Goal: Complete application form: Complete application form

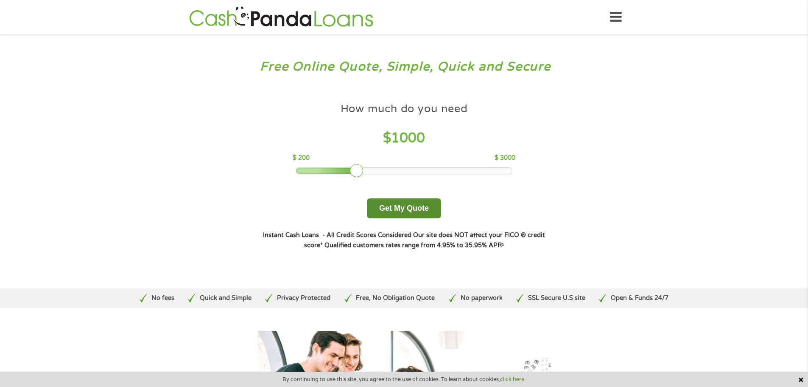
click at [405, 210] on button "Get My Quote" at bounding box center [404, 208] width 74 height 20
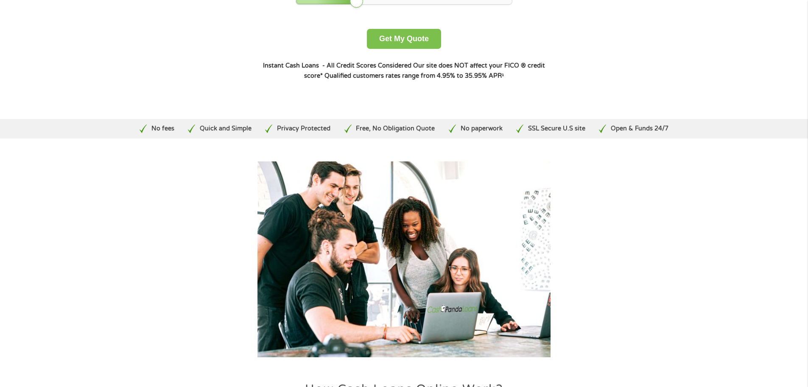
scroll to position [170, 0]
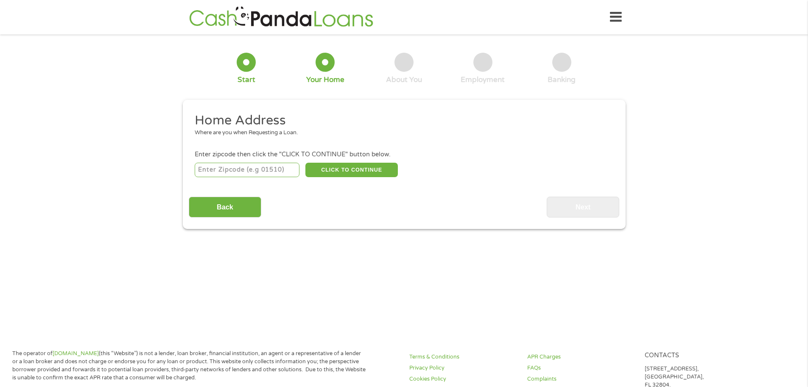
click at [263, 166] on input "number" at bounding box center [247, 170] width 105 height 14
type input "98498"
select select "Washington"
click at [348, 172] on button "CLICK TO CONTINUE" at bounding box center [352, 170] width 92 height 14
type input "98498"
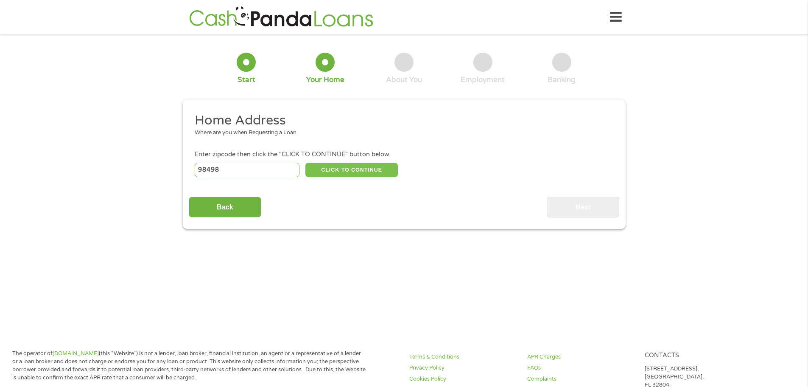
type input "Lakewood"
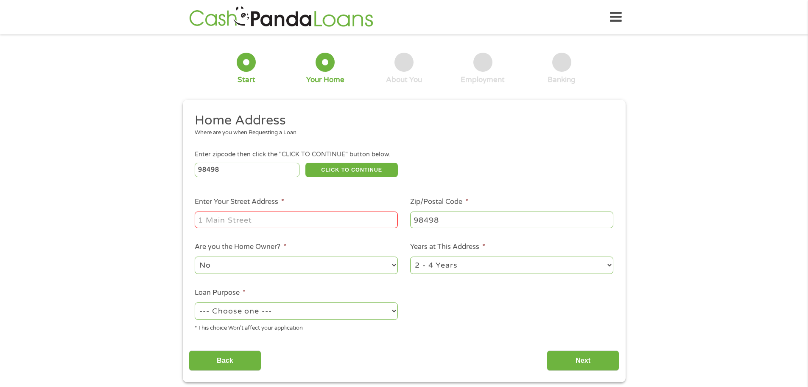
click at [275, 216] on input "Enter Your Street Address *" at bounding box center [296, 219] width 203 height 16
click at [436, 226] on input "98498" at bounding box center [511, 219] width 203 height 16
click at [282, 270] on select "No Yes" at bounding box center [296, 264] width 203 height 17
click at [292, 272] on select "No Yes" at bounding box center [296, 264] width 203 height 17
click at [347, 218] on input "10724 109th Street Southwest" at bounding box center [296, 219] width 203 height 16
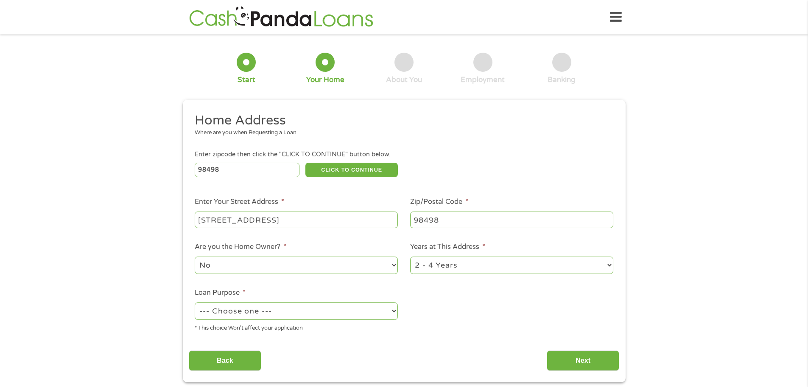
type input "10724 109TH ST SW APT 37"
click at [241, 313] on select "--- Choose one --- Pay Bills Debt Consolidation Home Improvement Major Purchase…" at bounding box center [296, 310] width 203 height 17
select select "shorttermcash"
click at [195, 302] on select "--- Choose one --- Pay Bills Debt Consolidation Home Improvement Major Purchase…" at bounding box center [296, 310] width 203 height 17
click at [224, 369] on input "Back" at bounding box center [225, 360] width 73 height 21
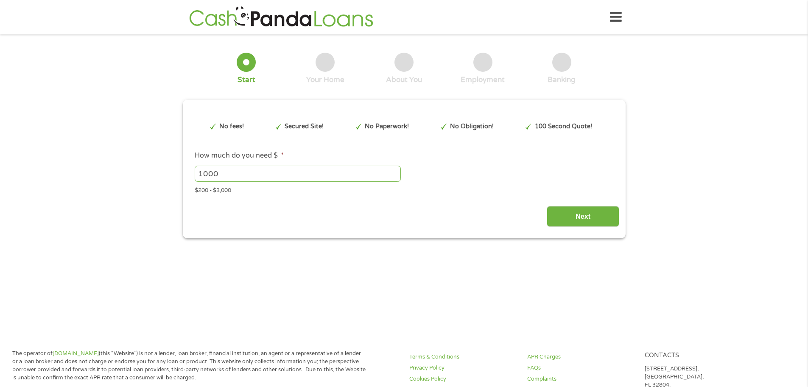
scroll to position [3, 3]
click at [582, 214] on input "Next" at bounding box center [583, 216] width 73 height 21
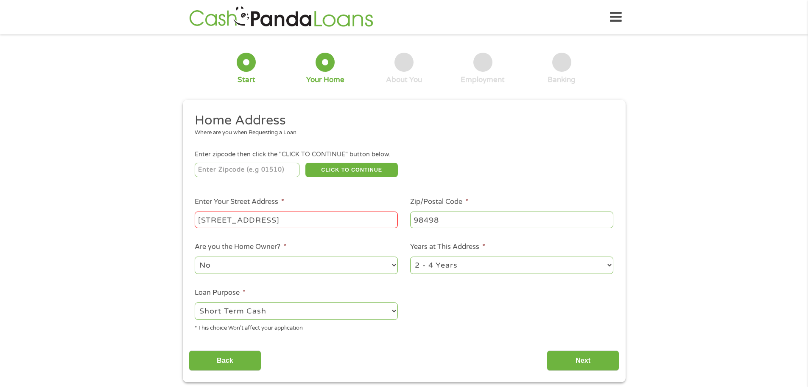
click at [244, 167] on input "number" at bounding box center [247, 170] width 105 height 14
type input "98498"
click at [348, 168] on button "CLICK TO CONTINUE" at bounding box center [352, 170] width 92 height 14
click at [341, 168] on button "CLICK TO CONTINUE" at bounding box center [352, 170] width 92 height 14
click at [332, 221] on input "10724 109TH ST SW APT 37" at bounding box center [296, 219] width 203 height 16
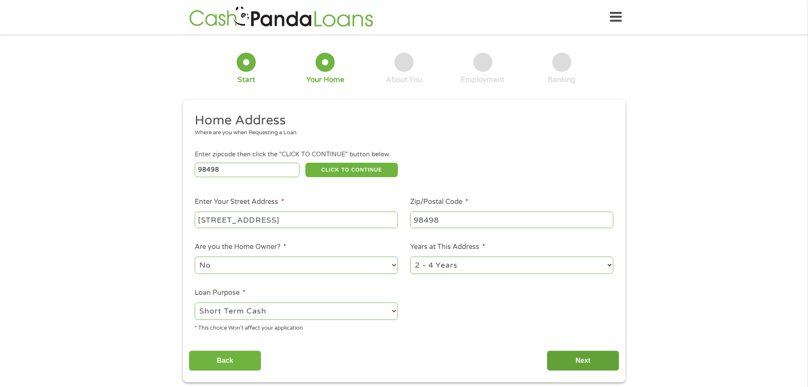
click at [569, 357] on input "Next" at bounding box center [583, 360] width 73 height 21
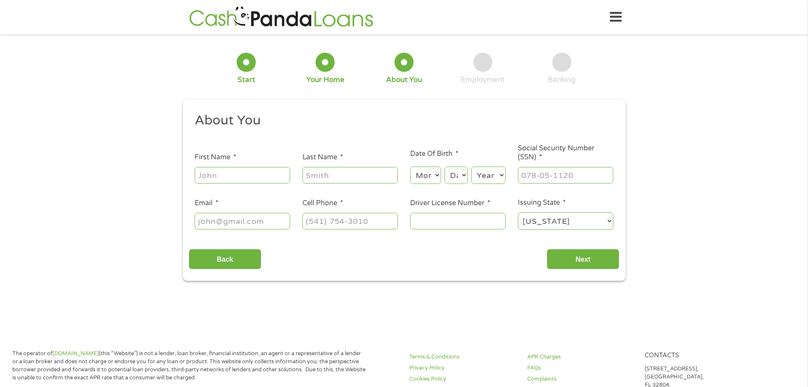
click at [207, 175] on input "First Name *" at bounding box center [242, 175] width 95 height 16
type input "Krystal"
type input "Bullard"
type input "krystalbullard88@gmail.com"
type input "(253) 241-3521"
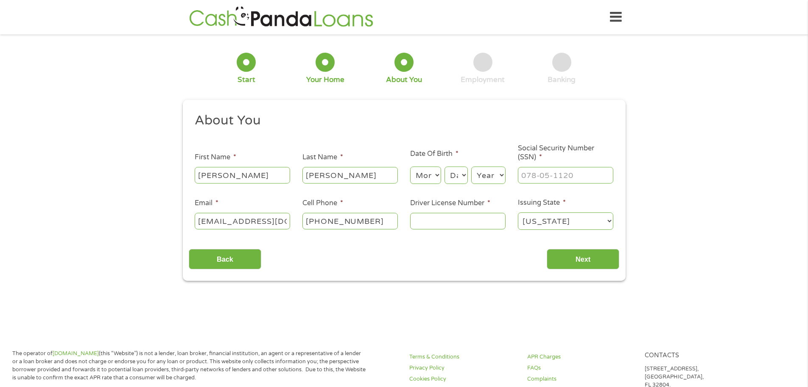
click at [429, 174] on select "Month 1 2 3 4 5 6 7 8 9 10 11 12" at bounding box center [425, 174] width 31 height 17
select select "11"
click at [410, 166] on select "Month 1 2 3 4 5 6 7 8 9 10 11 12" at bounding box center [425, 174] width 31 height 17
click at [462, 180] on select "Day 1 2 3 4 5 6 7 8 9 10 11 12 13 14 15 16 17 18 19 20 21 22 23 24 25 26 27 28 …" at bounding box center [456, 174] width 23 height 17
select select "8"
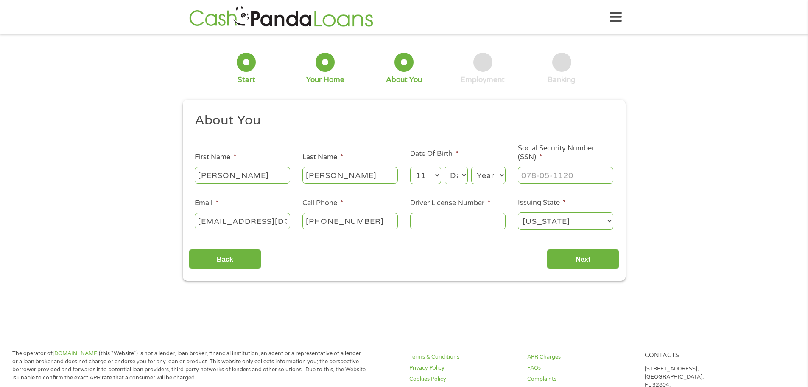
click at [445, 166] on select "Day 1 2 3 4 5 6 7 8 9 10 11 12 13 14 15 16 17 18 19 20 21 22 23 24 25 26 27 28 …" at bounding box center [456, 174] width 23 height 17
drag, startPoint x: 483, startPoint y: 168, endPoint x: 486, endPoint y: 179, distance: 11.3
click at [483, 168] on select "Year 2007 2006 2005 2004 2003 2002 2001 2000 1999 1998 1997 1996 1995 1994 1993…" at bounding box center [488, 174] width 34 height 17
select select "1988"
click at [471, 166] on select "Year 2007 2006 2005 2004 2003 2002 2001 2000 1999 1998 1997 1996 1995 1994 1993…" at bounding box center [488, 174] width 34 height 17
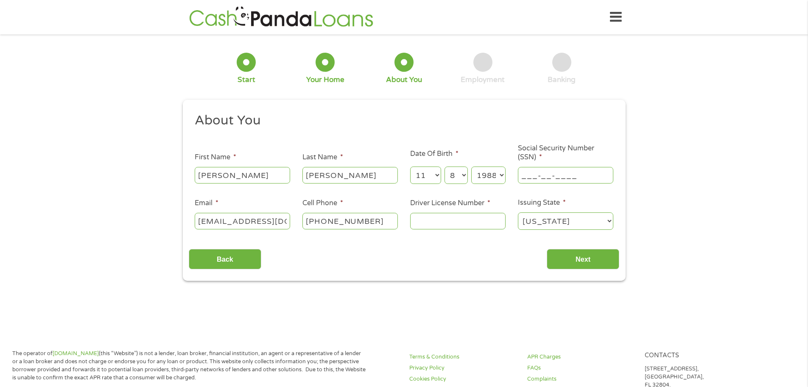
click at [532, 170] on input "___-__-____" at bounding box center [565, 175] width 95 height 16
type input "538-13-9860"
click at [434, 211] on div at bounding box center [457, 221] width 95 height 20
click at [431, 227] on input "Driver License Number *" at bounding box center [457, 221] width 95 height 16
click at [439, 217] on input "Driver License Number *" at bounding box center [457, 221] width 95 height 16
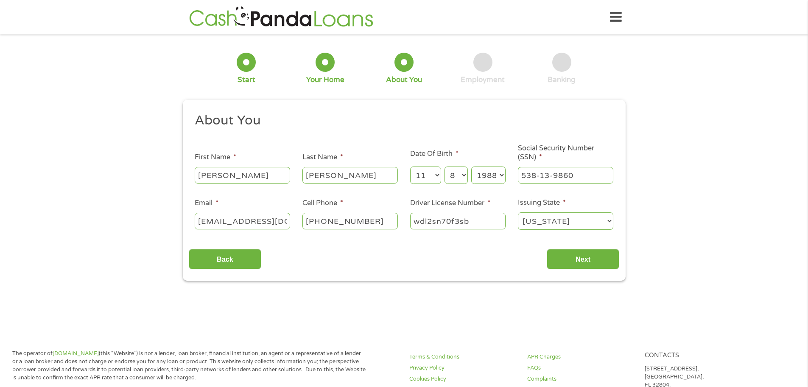
type input "wdl2sn70f3sb"
click at [669, 227] on div "1 Start 2 Your Home 3 About You 4 Employment 5 Banking 6 This field is hidden w…" at bounding box center [404, 160] width 808 height 240
click at [581, 260] on input "Next" at bounding box center [583, 259] width 73 height 21
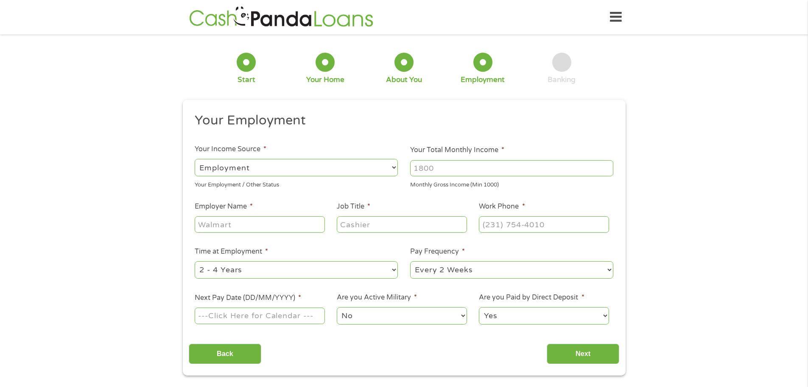
click at [344, 171] on select "--- Choose one --- Employment Self Employed Benefits" at bounding box center [296, 167] width 203 height 17
select select "benefits"
click at [195, 159] on select "--- Choose one --- Employment Self Employed Benefits" at bounding box center [296, 167] width 203 height 17
type input "Other"
type input "(253) 241-3521"
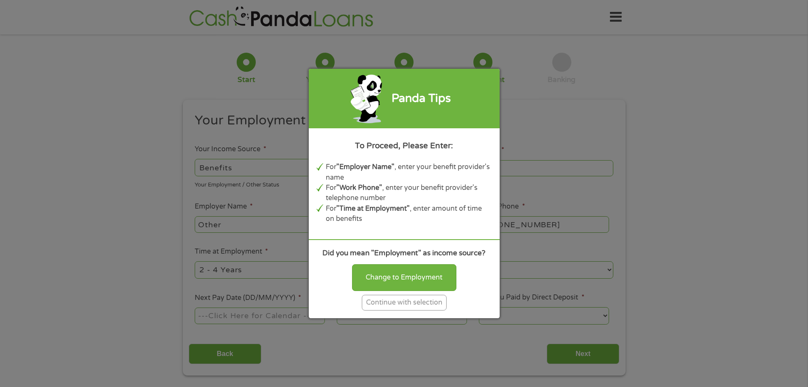
click at [407, 303] on div "Continue with selection" at bounding box center [404, 302] width 85 height 16
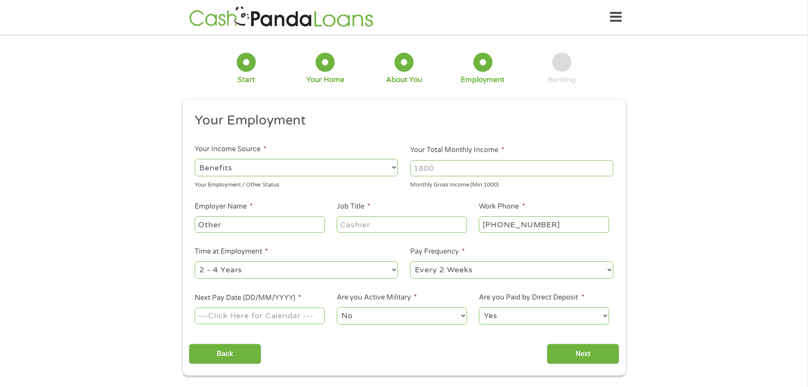
click at [429, 160] on input "Your Total Monthly Income *" at bounding box center [511, 168] width 203 height 16
drag, startPoint x: 440, startPoint y: 168, endPoint x: 413, endPoint y: 168, distance: 27.2
click at [413, 168] on input "Your Total Monthly Income *" at bounding box center [511, 168] width 203 height 16
click at [430, 165] on input "Your Total Monthly Income *" at bounding box center [511, 168] width 203 height 16
type input "3000"
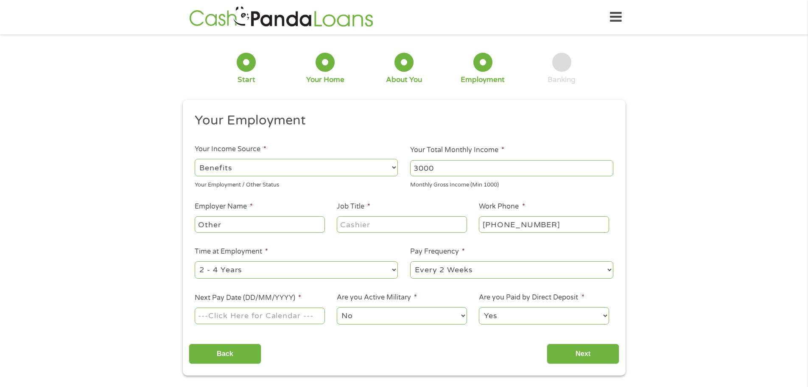
click at [359, 223] on input "Job Title *" at bounding box center [402, 224] width 130 height 16
type input "Social Security"
type input "(253) 337-1221"
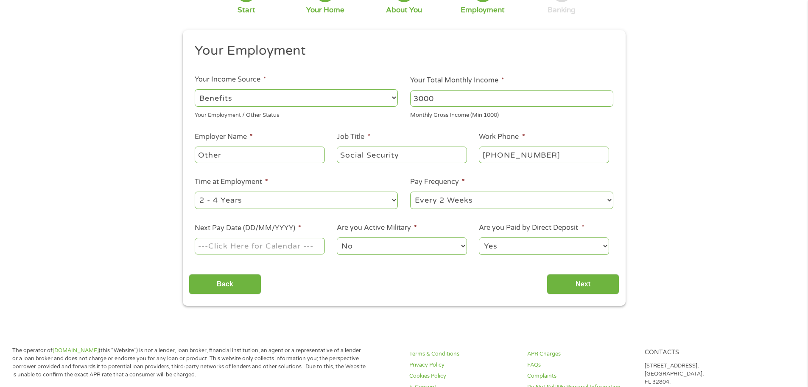
scroll to position [85, 0]
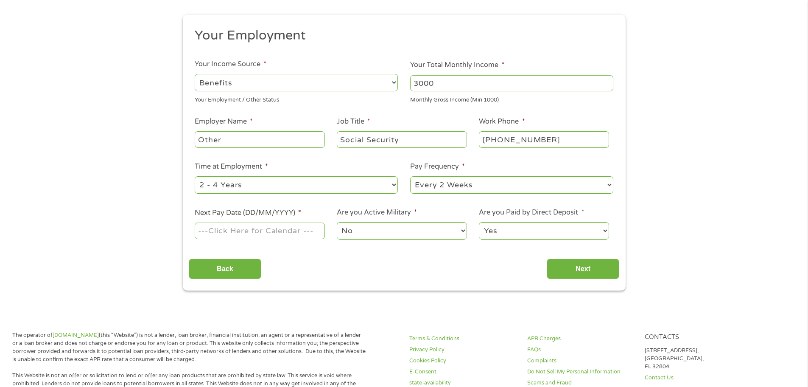
click at [463, 181] on select "--- Choose one --- Every 2 Weeks Every Week Monthly Semi-Monthly" at bounding box center [511, 184] width 203 height 17
select select "monthly"
click at [410, 176] on select "--- Choose one --- Every 2 Weeks Every Week Monthly Semi-Monthly" at bounding box center [511, 184] width 203 height 17
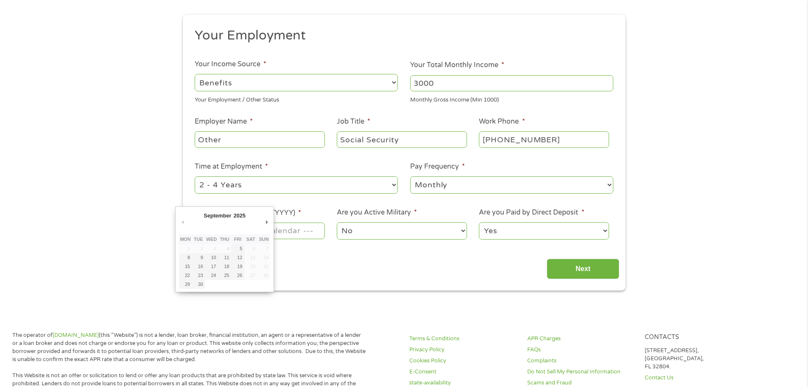
click at [225, 230] on body "Home Get Loan Offer How it works FAQs Blog Cash Loans Quick Loans Online Loans …" at bounding box center [404, 377] width 808 height 925
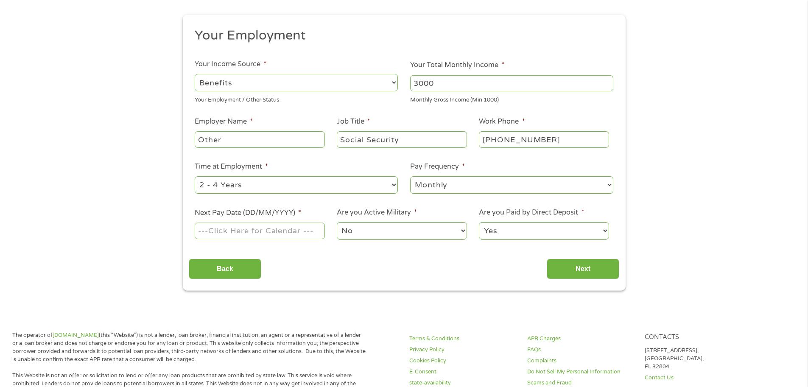
click at [311, 229] on input "Next Pay Date (DD/MM/YYYY) *" at bounding box center [260, 230] width 130 height 16
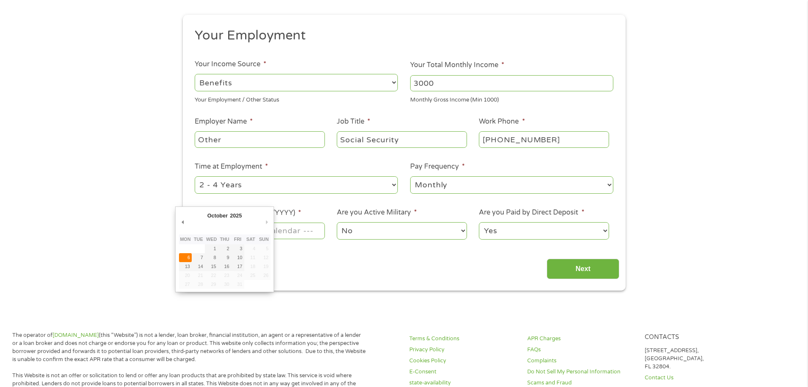
type input "06/10/2025"
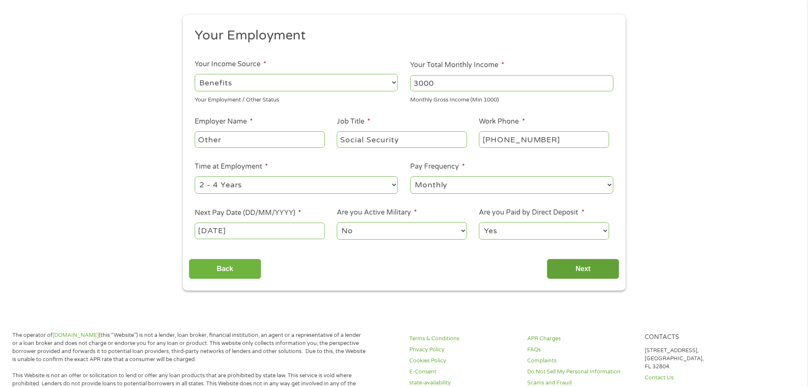
click at [559, 265] on input "Next" at bounding box center [583, 268] width 73 height 21
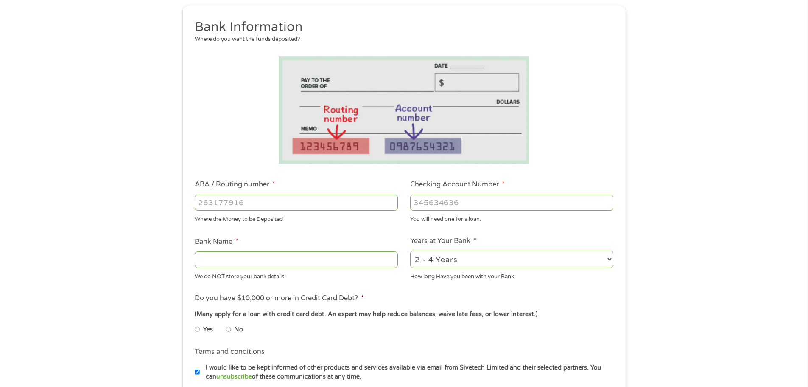
scroll to position [127, 0]
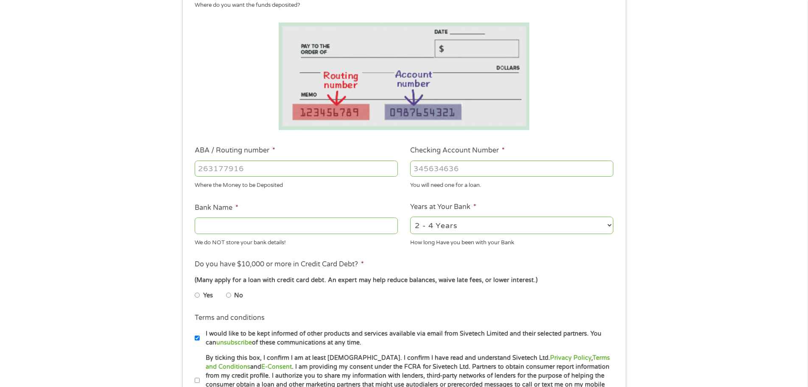
drag, startPoint x: 250, startPoint y: 171, endPoint x: 591, endPoint y: 188, distance: 341.2
click at [591, 188] on div "You will need one for a loan." at bounding box center [511, 183] width 203 height 11
click at [479, 223] on select "2 - 4 Years 6 - 12 Months 1 - 2 Years Over 4 Years" at bounding box center [511, 224] width 203 height 17
select select "24months"
click at [410, 216] on select "2 - 4 Years 6 - 12 Months 1 - 2 Years Over 4 Years" at bounding box center [511, 224] width 203 height 17
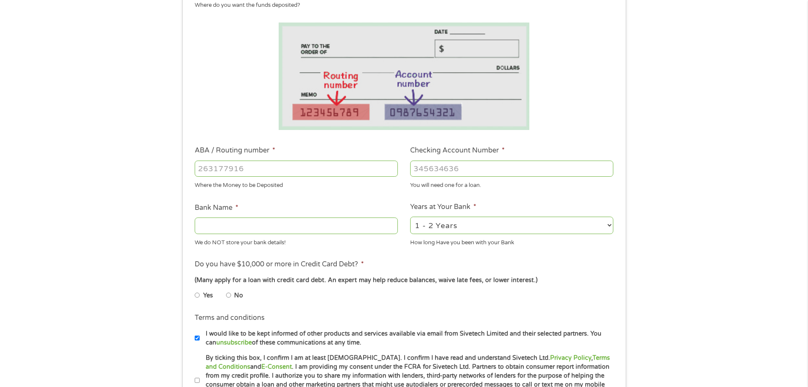
click at [218, 168] on input "ABA / Routing number *" at bounding box center [296, 168] width 203 height 16
type input "031176110"
type input "CAPITAL ONE NA"
type input "031176110"
click at [427, 167] on input "Checking Account Number *" at bounding box center [511, 168] width 203 height 16
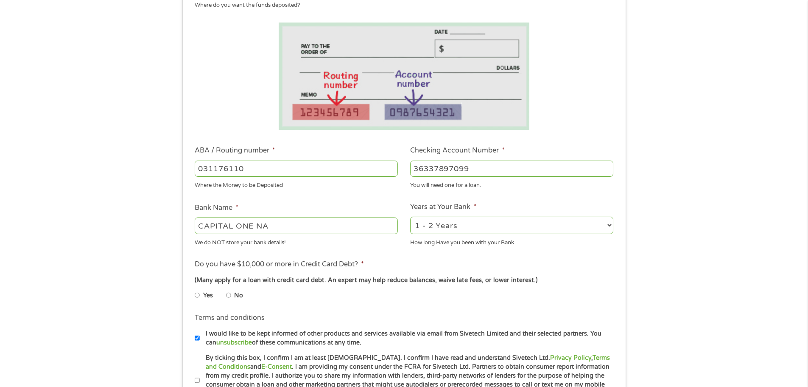
type input "36337897099"
click at [527, 281] on div "(Many apply for a loan with credit card debt. An expert may help reduce balance…" at bounding box center [404, 279] width 418 height 9
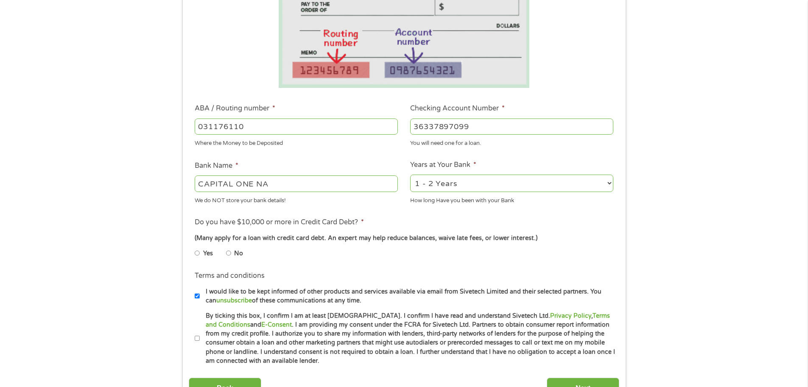
scroll to position [170, 0]
drag, startPoint x: 266, startPoint y: 238, endPoint x: 534, endPoint y: 237, distance: 267.3
click at [534, 237] on div "(Many apply for a loan with credit card debt. An expert may help reduce balance…" at bounding box center [404, 237] width 418 height 9
click at [230, 252] on input "No" at bounding box center [228, 253] width 5 height 14
radio input "true"
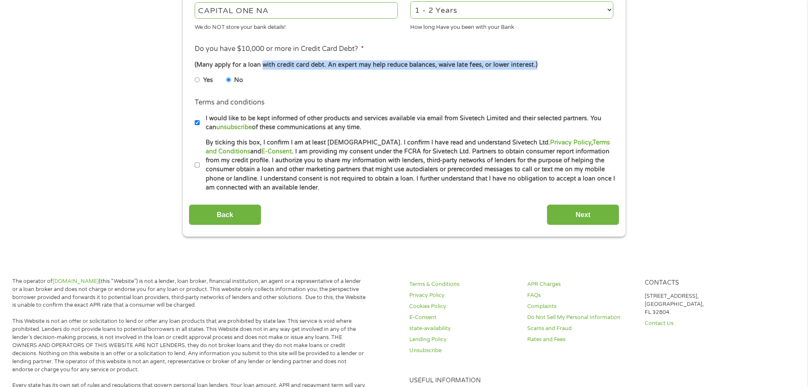
scroll to position [382, 0]
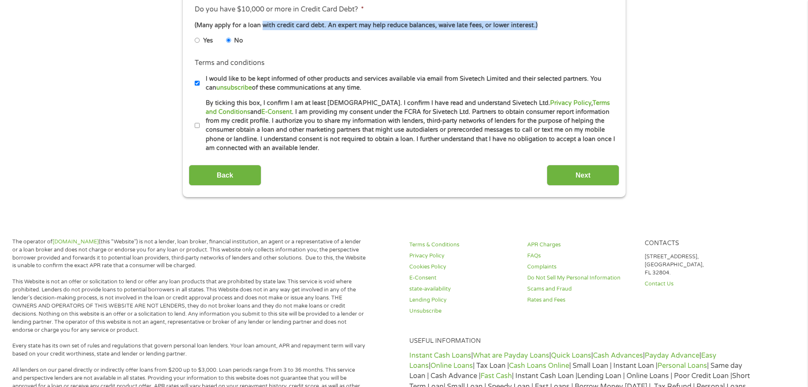
click at [198, 122] on input "By ticking this box, I confirm I am at least 18 years old. I confirm I have rea…" at bounding box center [197, 126] width 5 height 14
checkbox input "true"
click at [577, 176] on input "Next" at bounding box center [583, 175] width 73 height 21
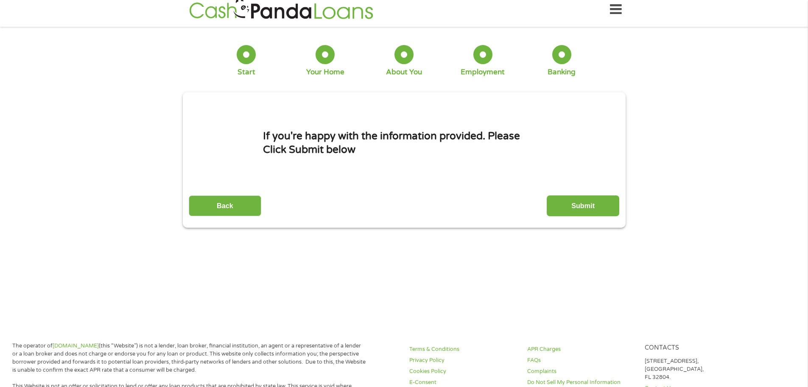
scroll to position [0, 0]
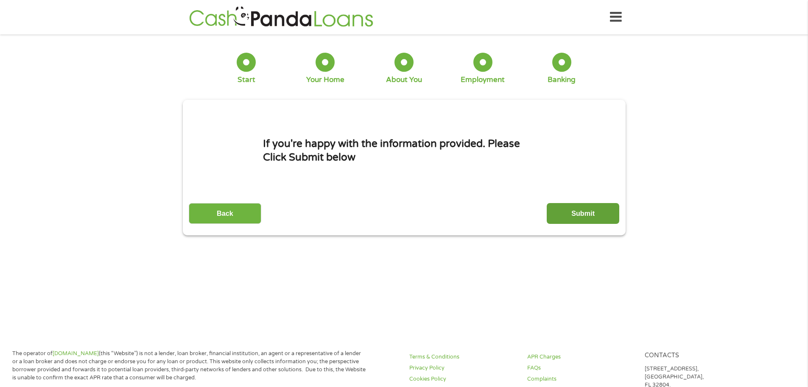
click at [575, 214] on input "Submit" at bounding box center [583, 213] width 73 height 21
